Goal: Find specific page/section: Find specific page/section

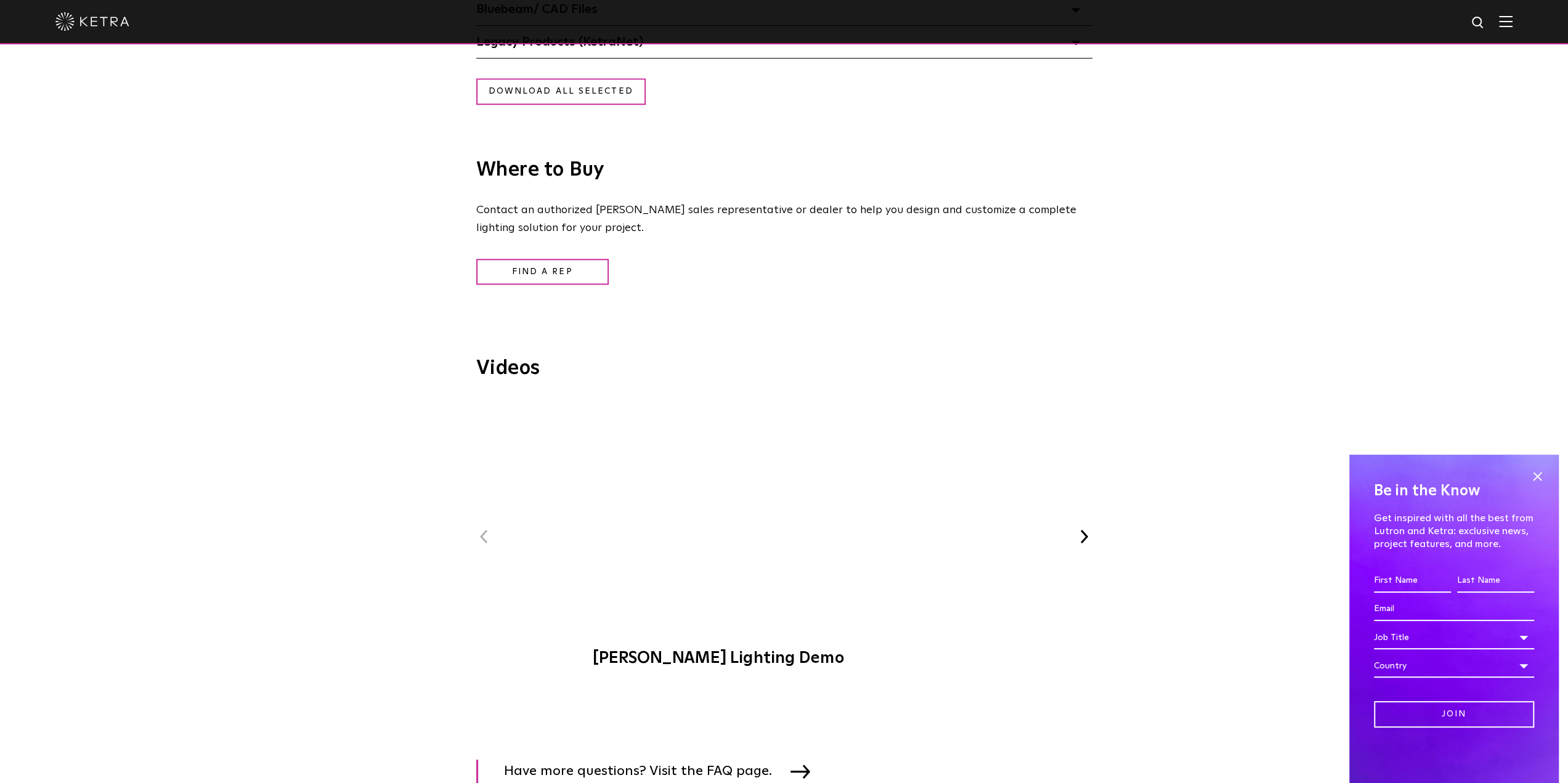
scroll to position [862, 0]
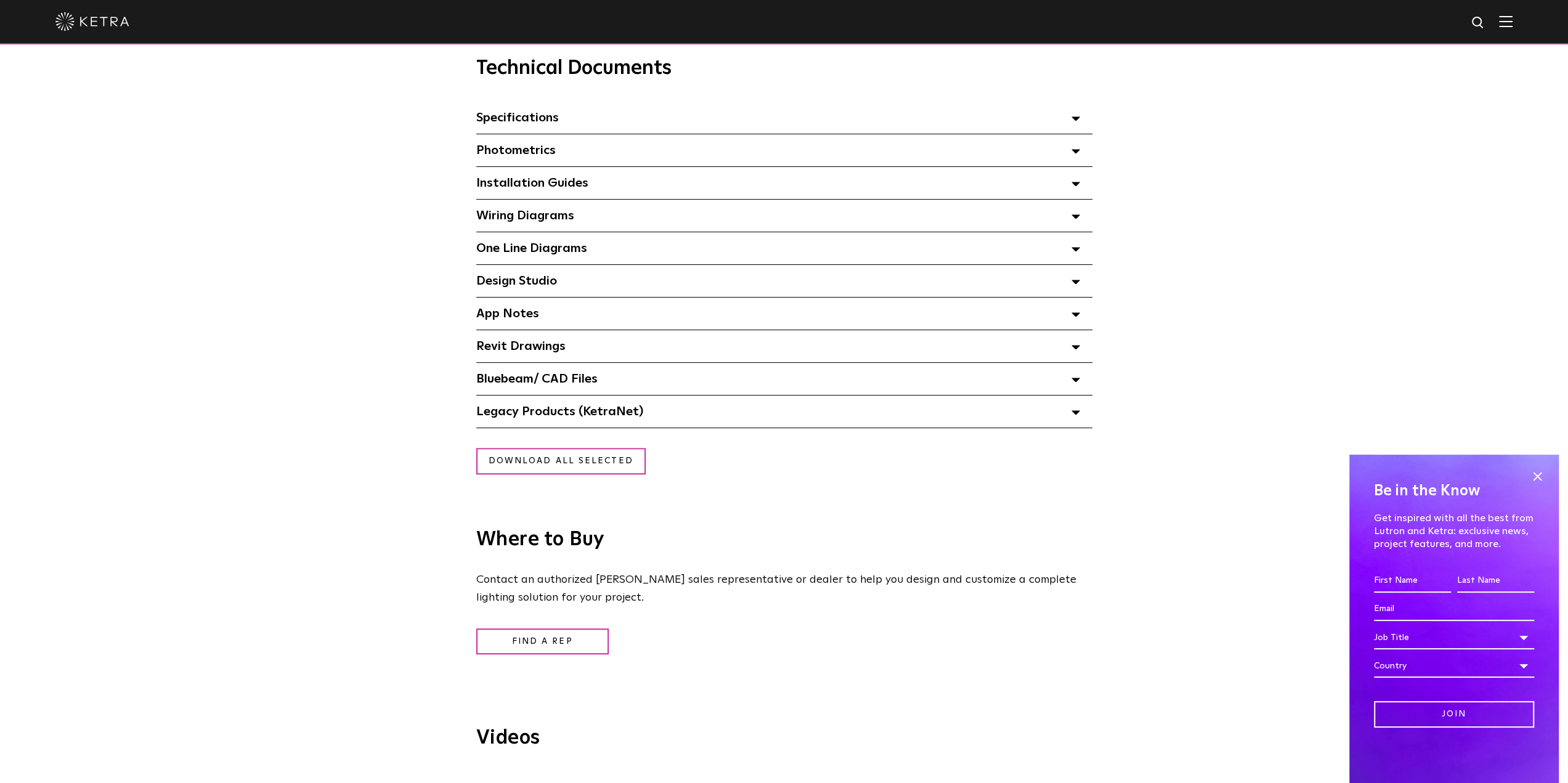
click at [1075, 284] on polygon at bounding box center [1076, 283] width 7 height 4
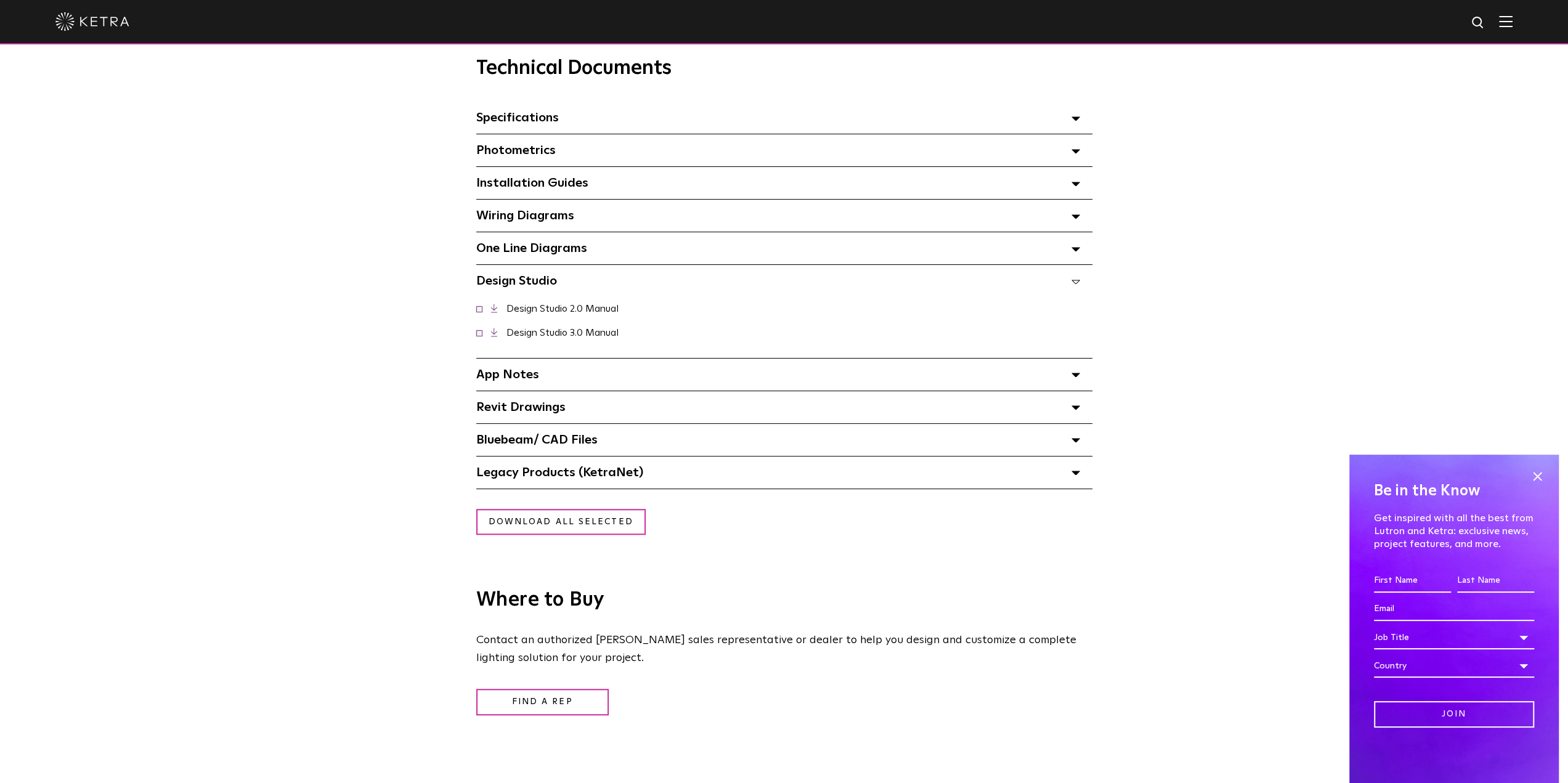
click at [1075, 284] on icon at bounding box center [1075, 282] width 8 height 5
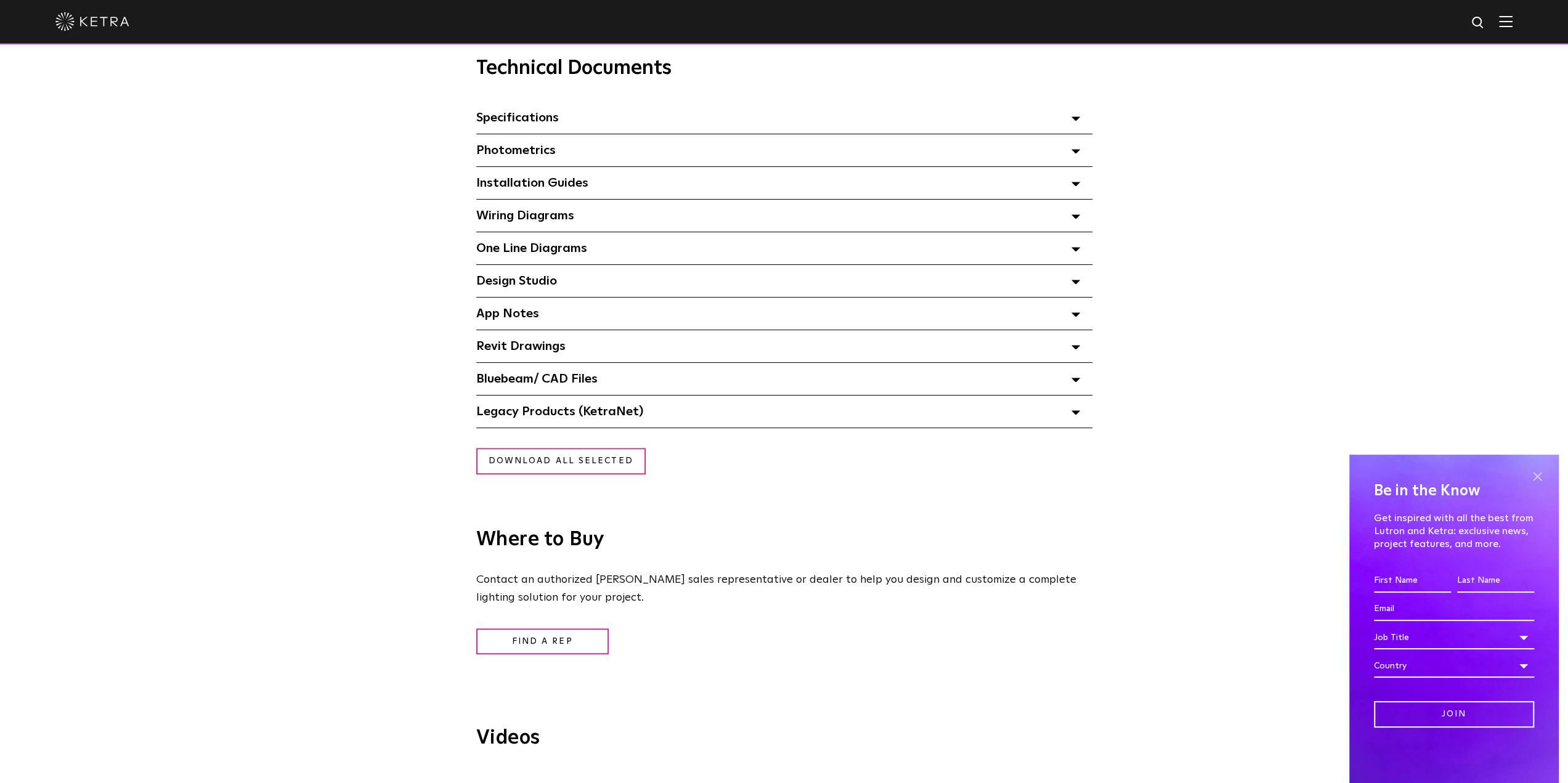
click at [1538, 474] on span at bounding box center [1537, 476] width 18 height 18
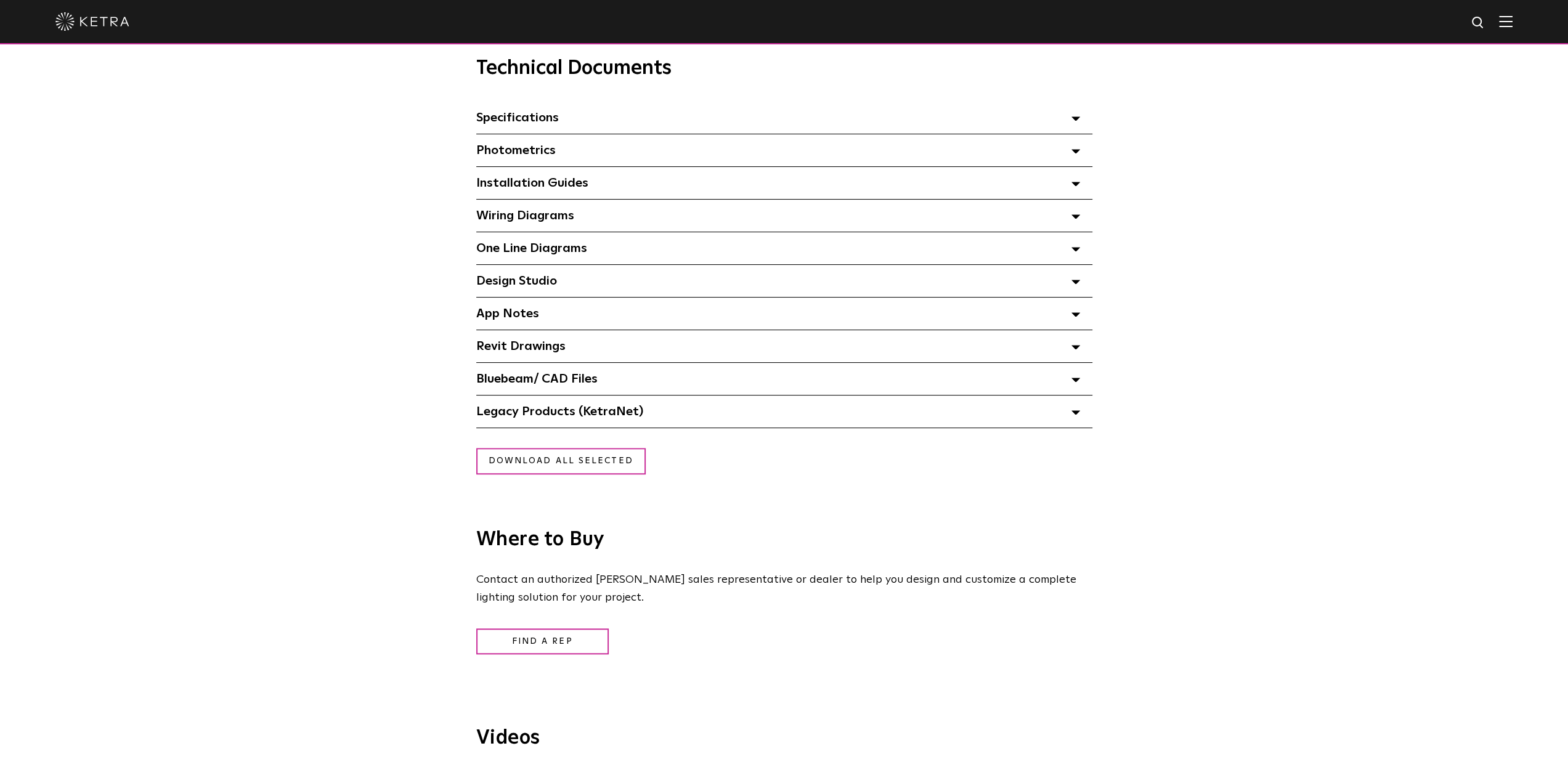
click at [1512, 26] on img at bounding box center [1505, 21] width 14 height 12
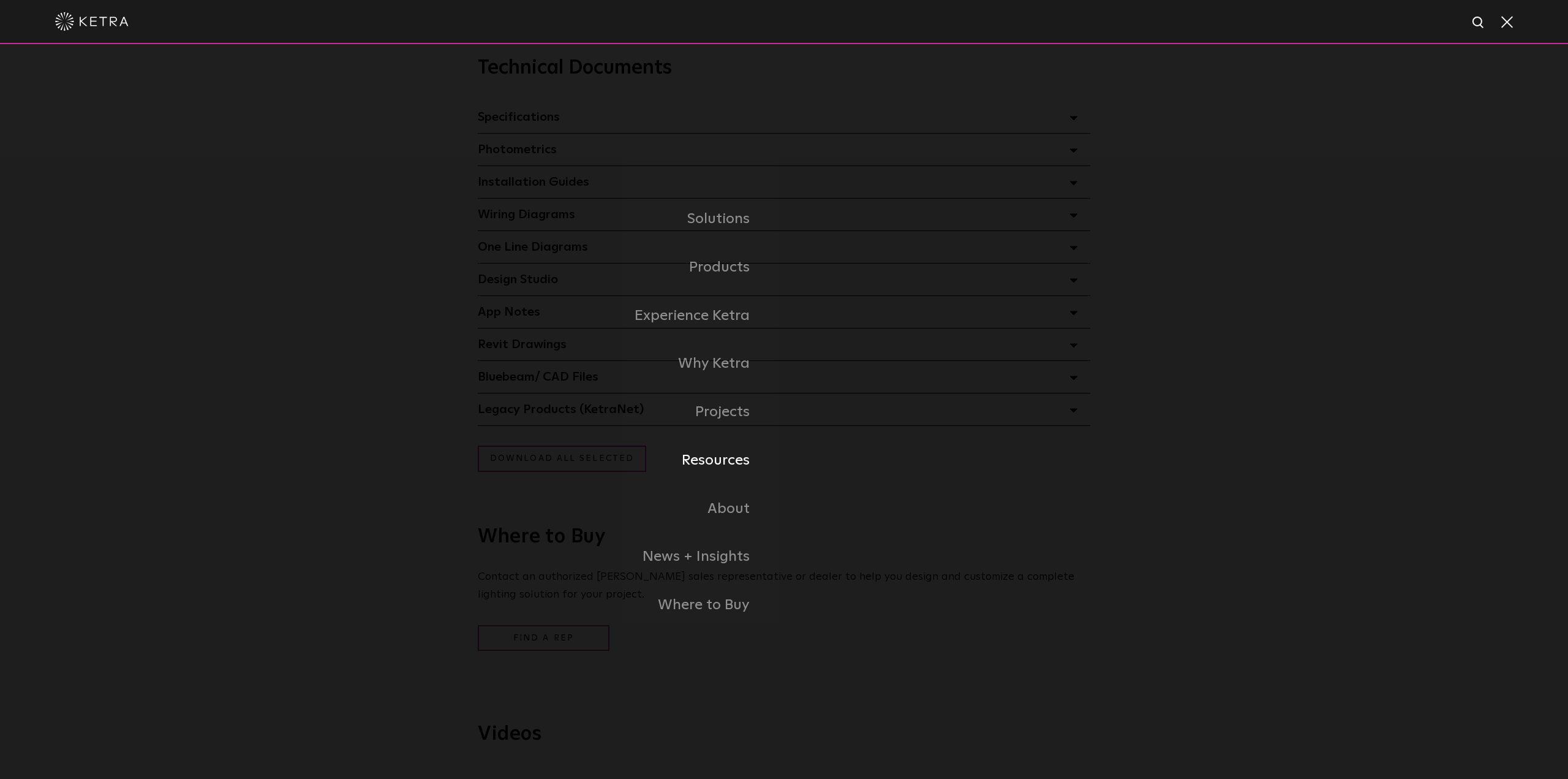
click at [721, 459] on link "Resources" at bounding box center [578, 460] width 411 height 48
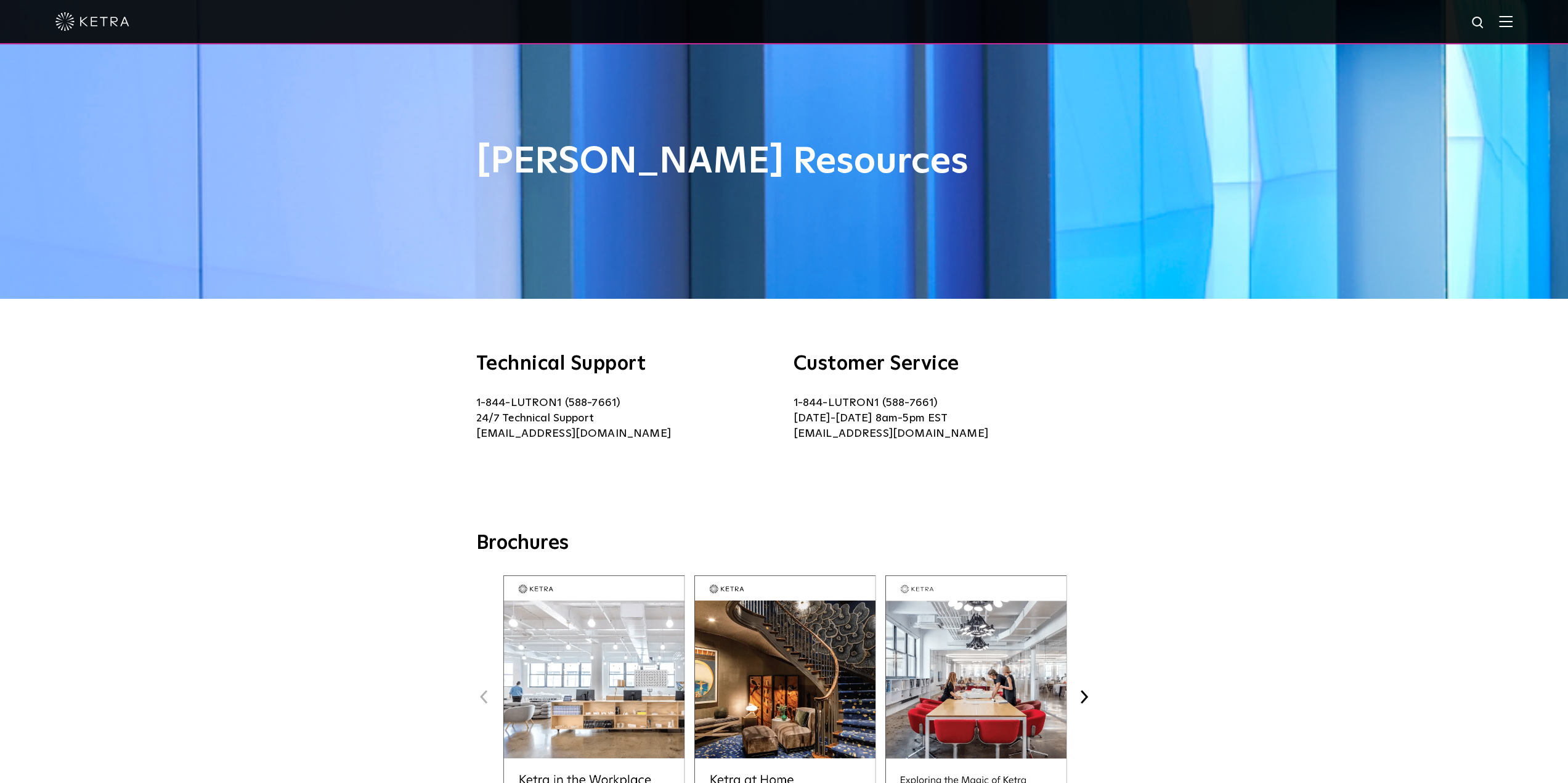
click at [1512, 18] on img at bounding box center [1505, 21] width 14 height 12
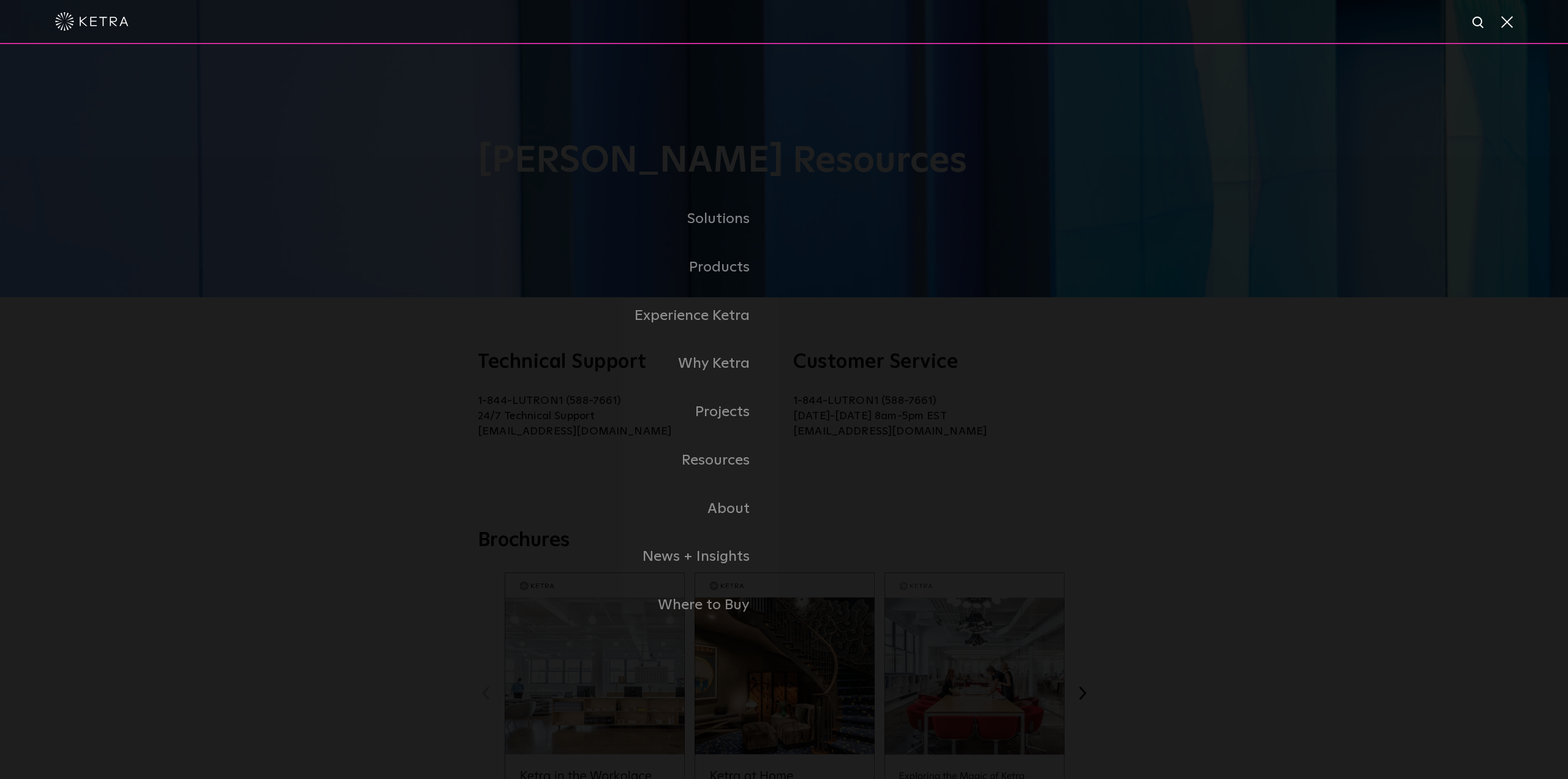
click at [265, 95] on div "Solutions Commercial Residential Products Commercial Products Residential Produ…" at bounding box center [784, 413] width 1568 height 736
